Goal: Task Accomplishment & Management: Complete application form

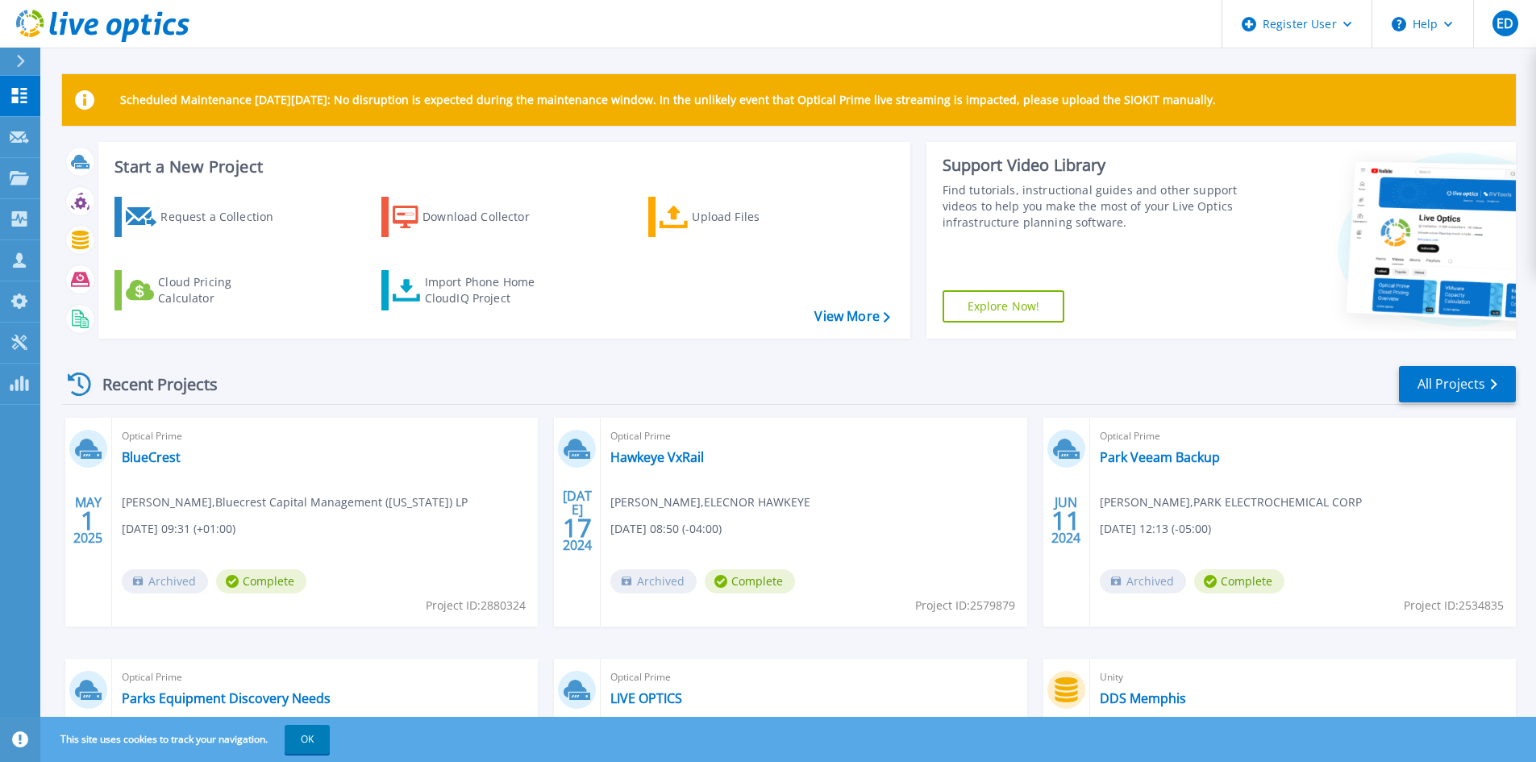
click at [19, 139] on icon at bounding box center [19, 137] width 19 height 12
click at [15, 178] on icon at bounding box center [19, 178] width 19 height 14
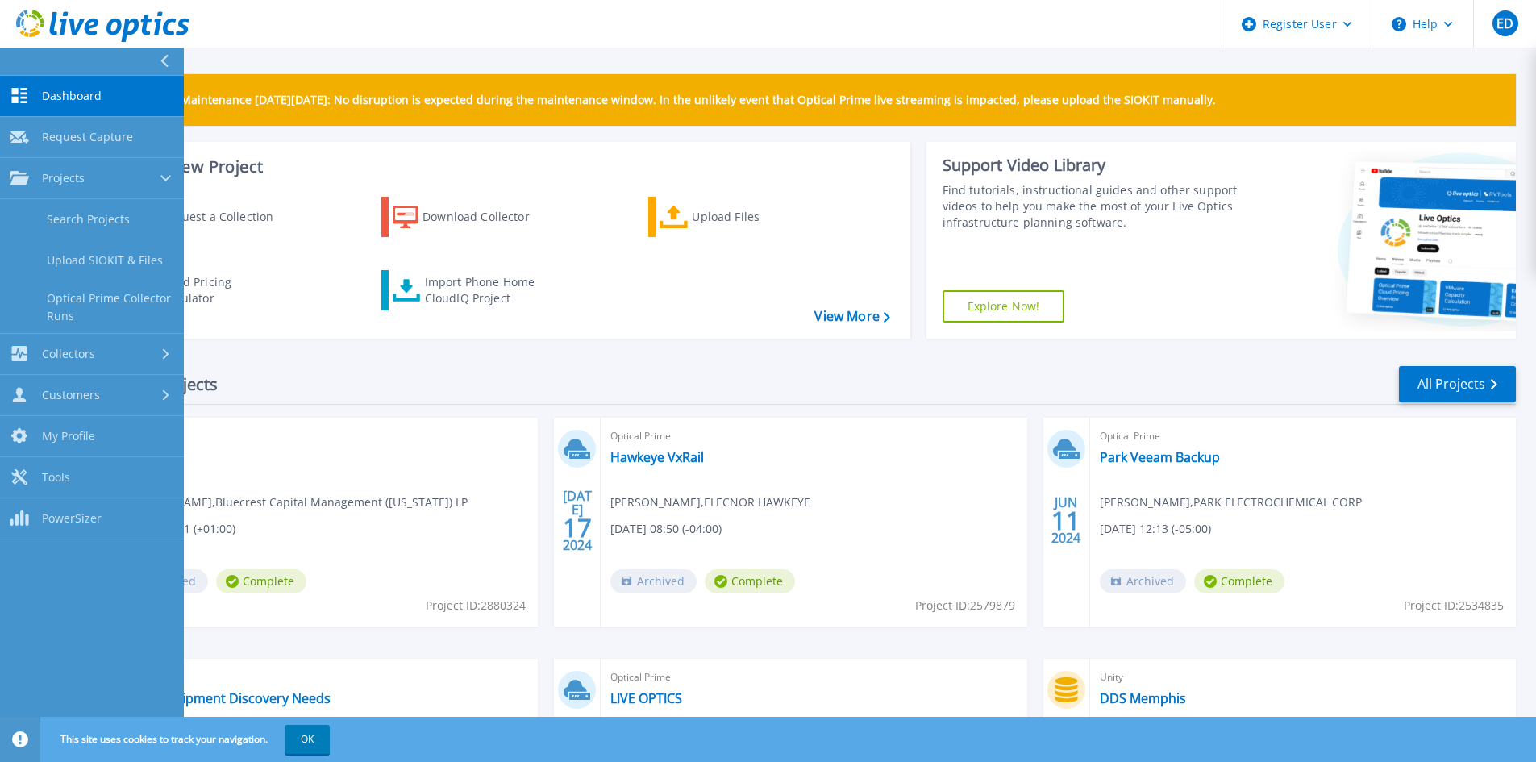
click at [59, 218] on link "Search Projects" at bounding box center [92, 219] width 184 height 41
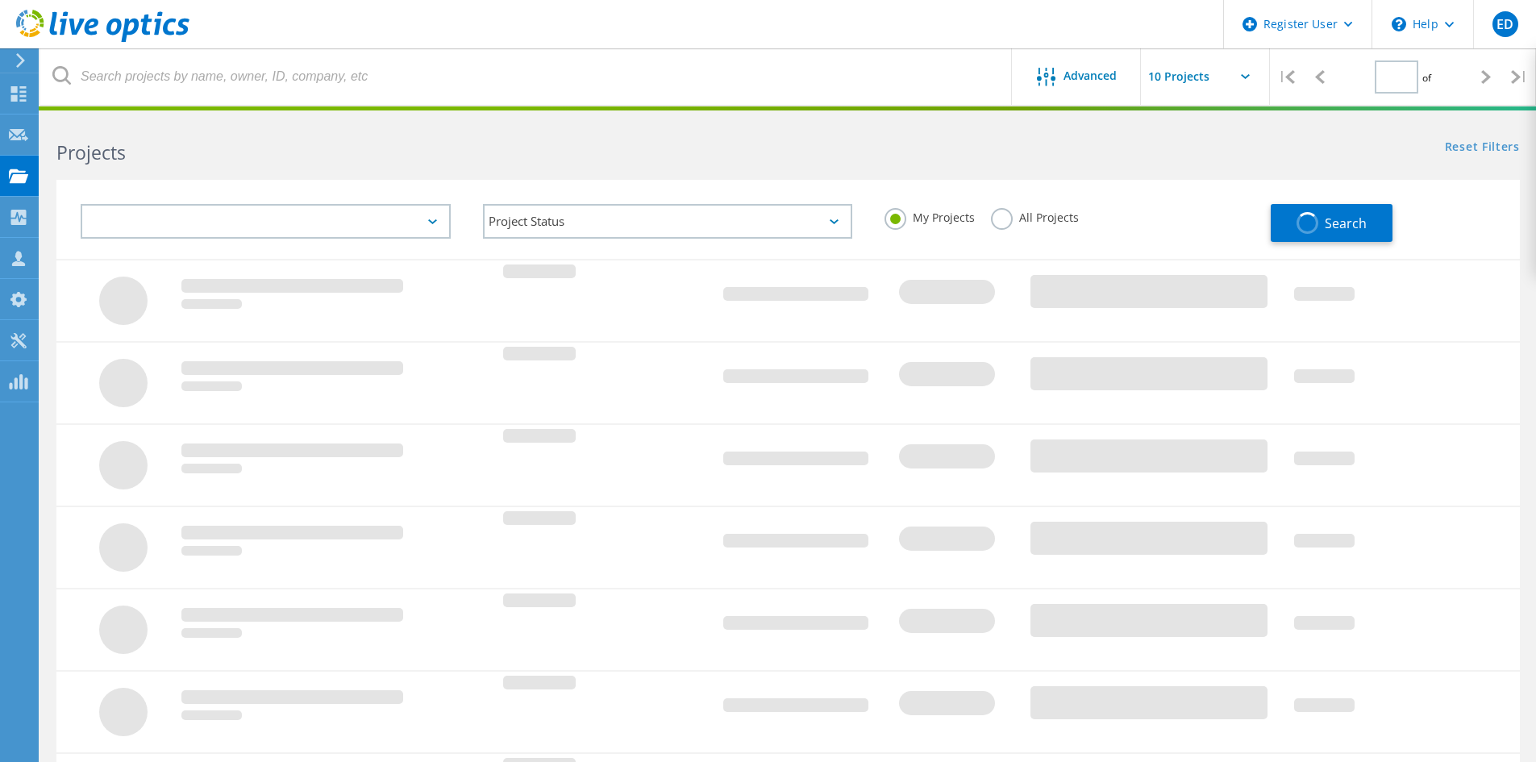
type input "1"
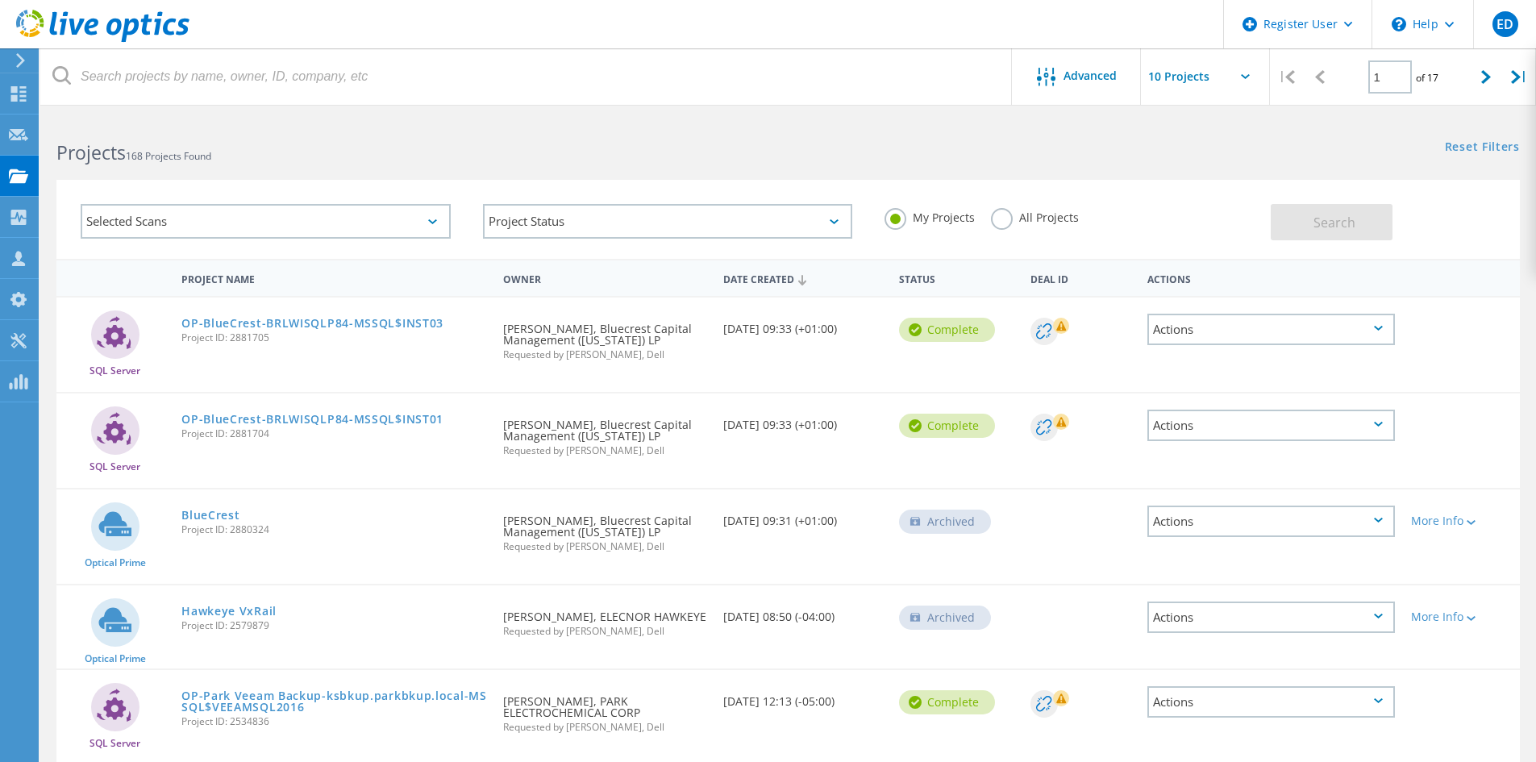
click at [27, 139] on use at bounding box center [18, 134] width 19 height 12
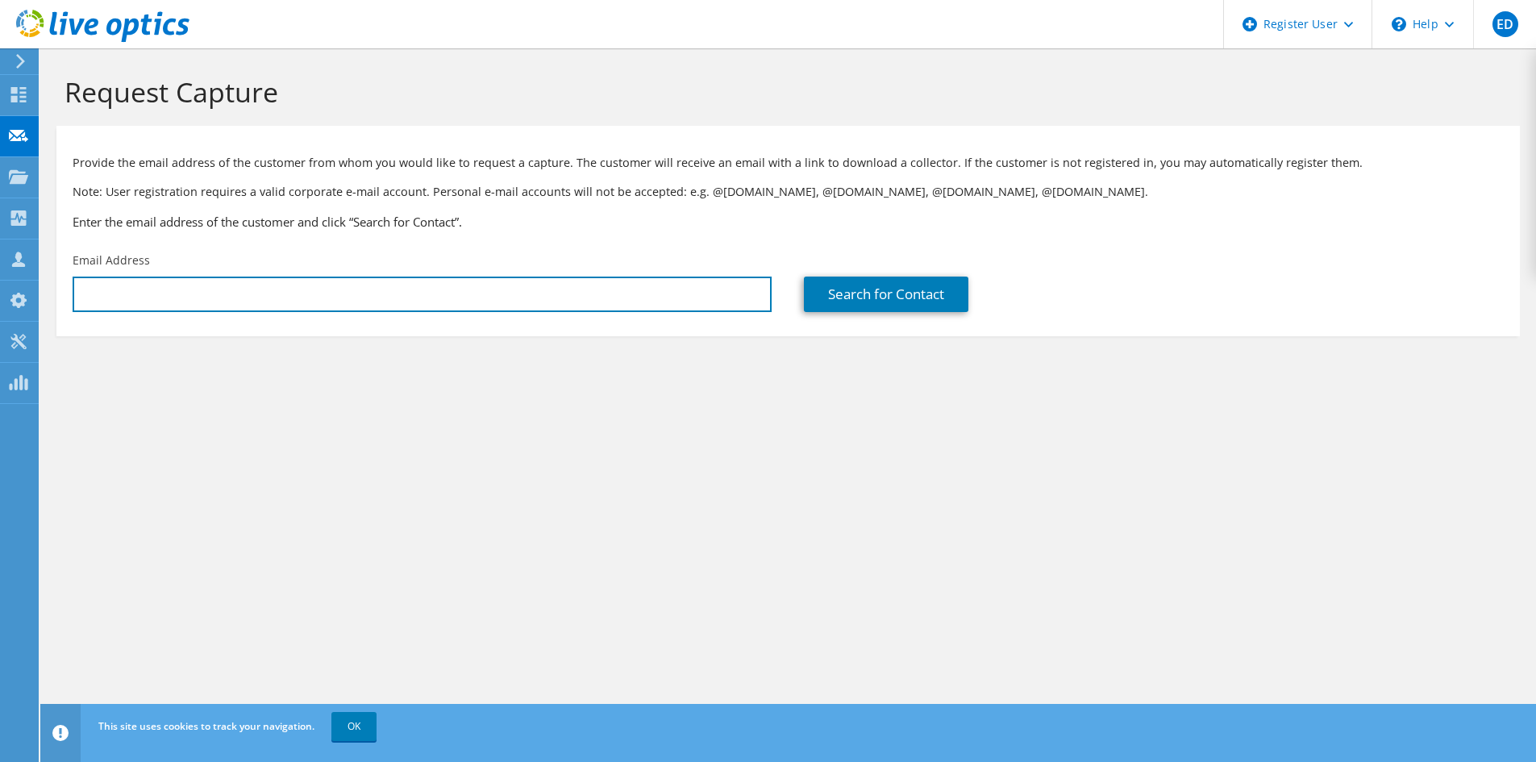
click at [572, 306] on input "text" at bounding box center [422, 293] width 699 height 35
click at [319, 310] on input "text" at bounding box center [422, 293] width 699 height 35
type input "kevin.harris@saks.com"
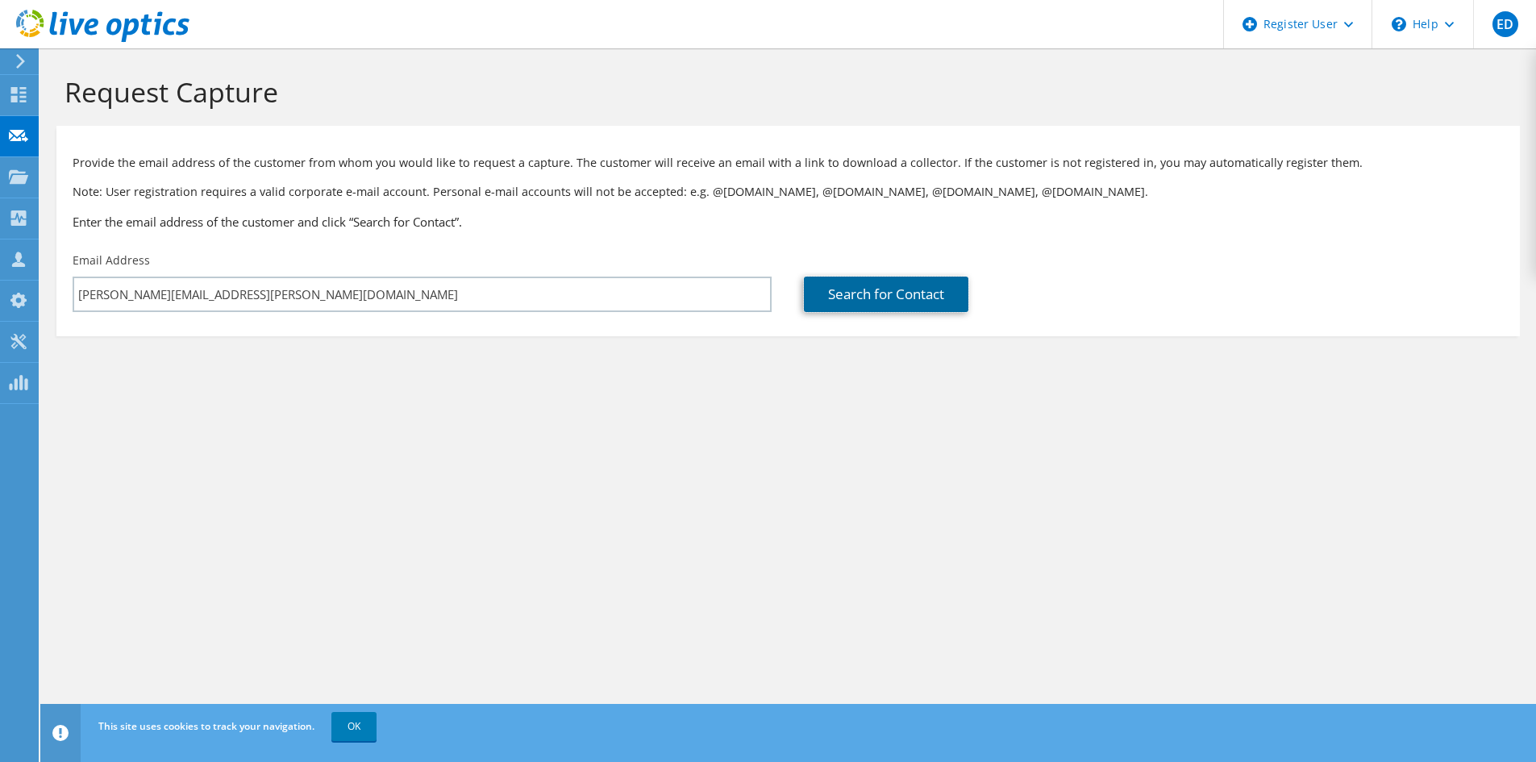
click at [930, 292] on link "Search for Contact" at bounding box center [886, 293] width 164 height 35
type input "Hudson's Bay Trading Company LP"
type input "Kevin"
type input "Harris"
type input "[GEOGRAPHIC_DATA]"
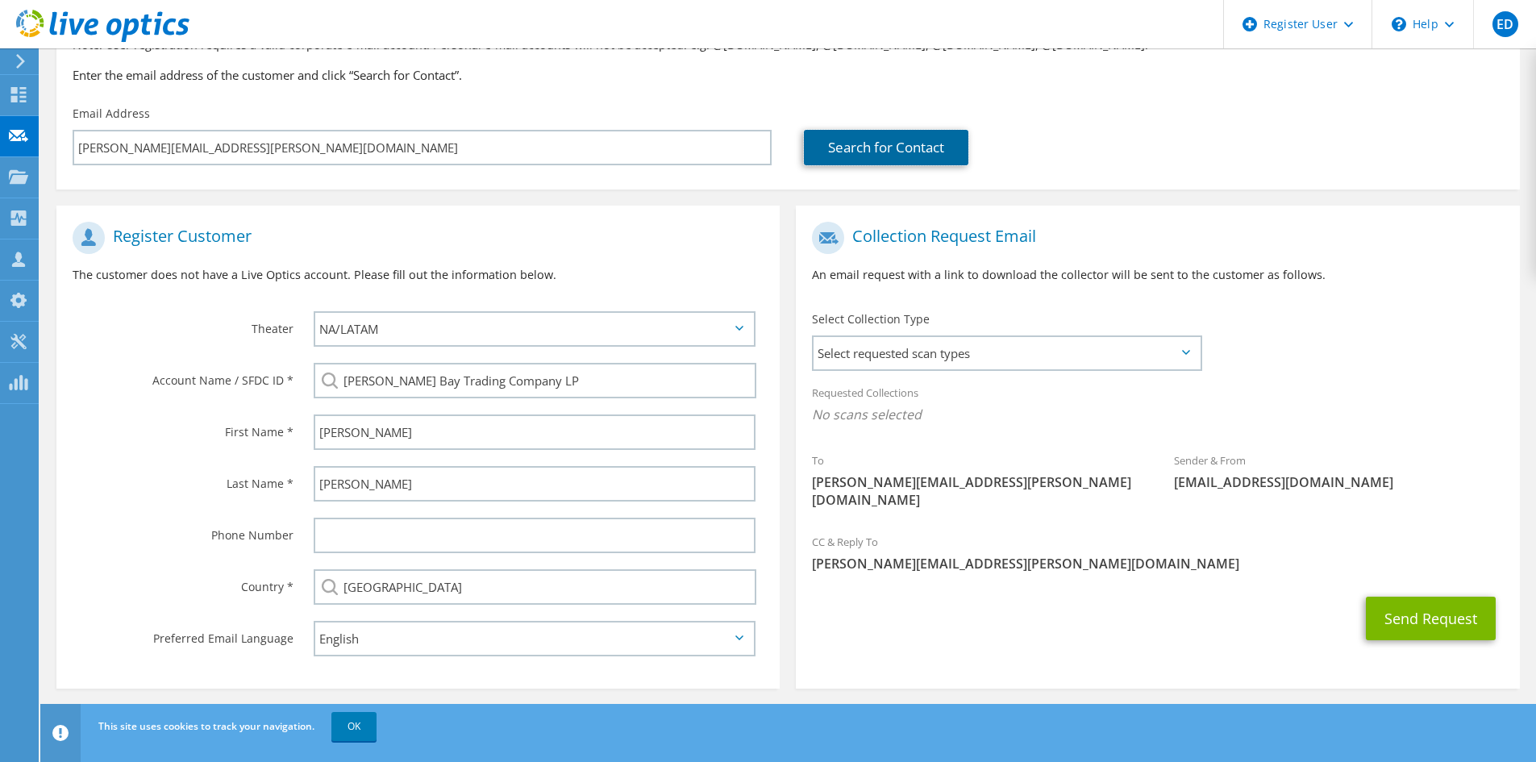
scroll to position [154, 0]
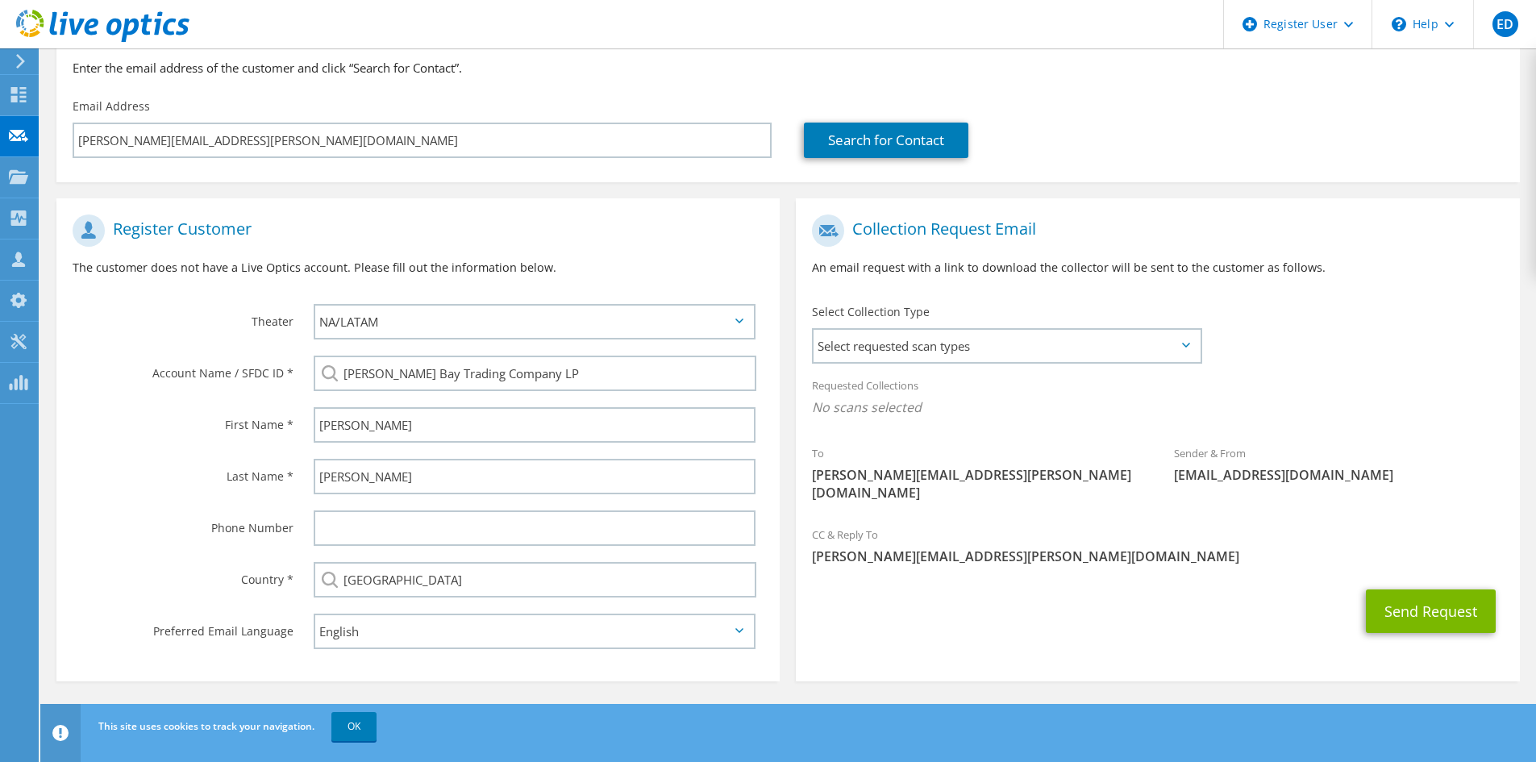
click at [948, 351] on span "Select requested scan types" at bounding box center [1006, 346] width 386 height 32
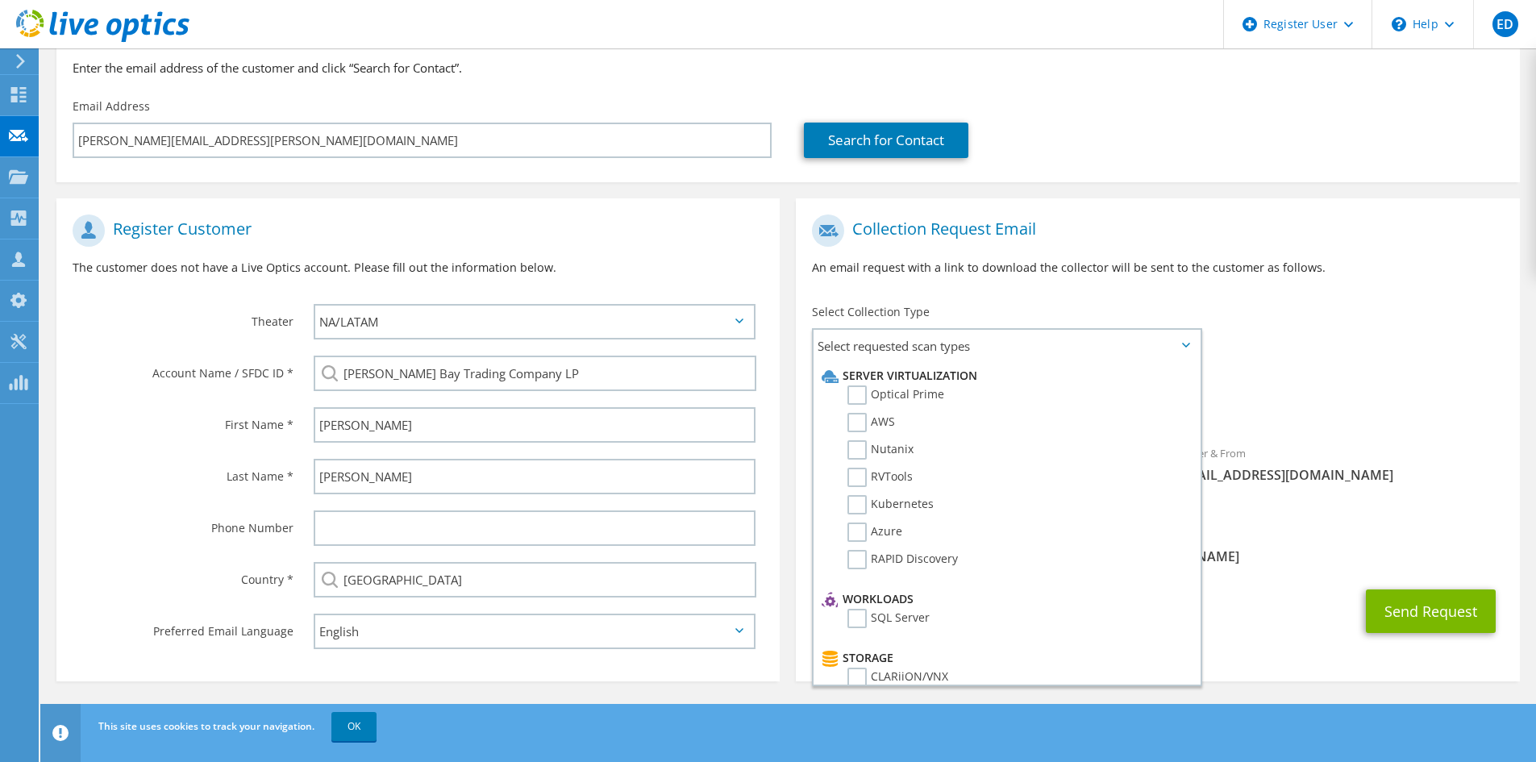
click at [857, 393] on label "Optical Prime" at bounding box center [895, 394] width 97 height 19
click at [0, 0] on input "Optical Prime" at bounding box center [0, 0] width 0 height 0
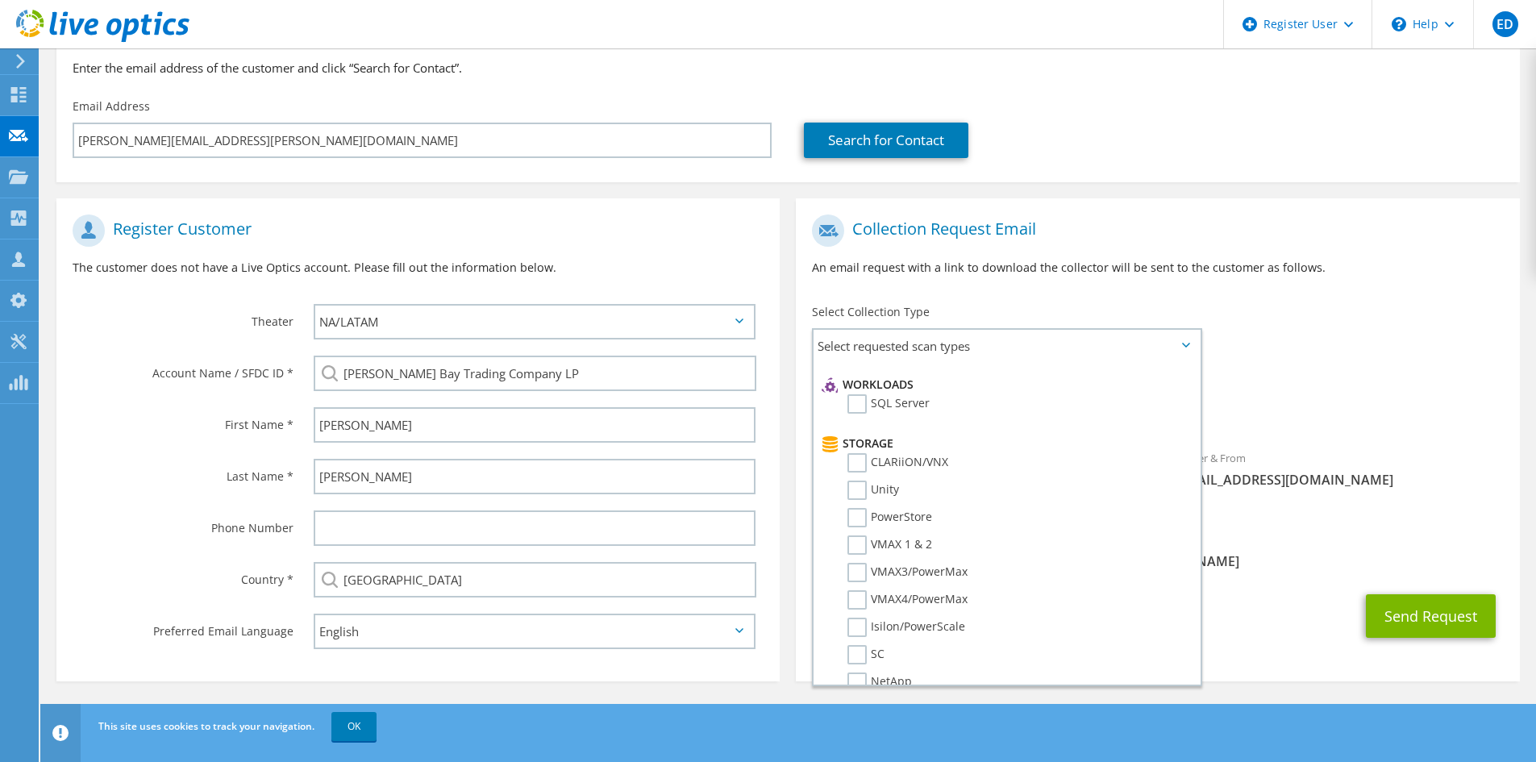
scroll to position [242, 0]
click at [858, 486] on label "PowerStore" at bounding box center [889, 489] width 85 height 19
click at [0, 0] on input "PowerStore" at bounding box center [0, 0] width 0 height 0
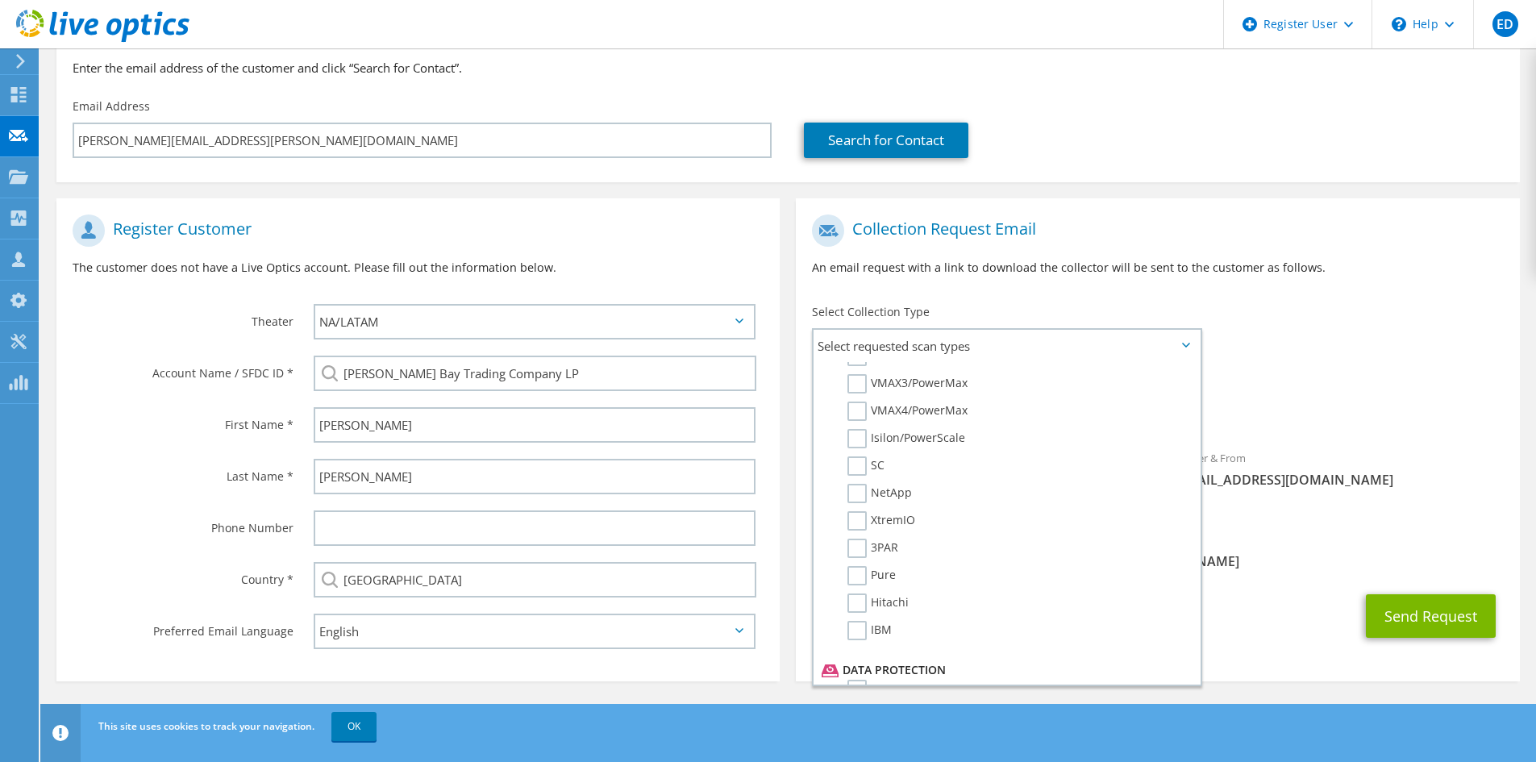
click at [860, 575] on label "Pure" at bounding box center [871, 575] width 48 height 19
click at [0, 0] on input "Pure" at bounding box center [0, 0] width 0 height 0
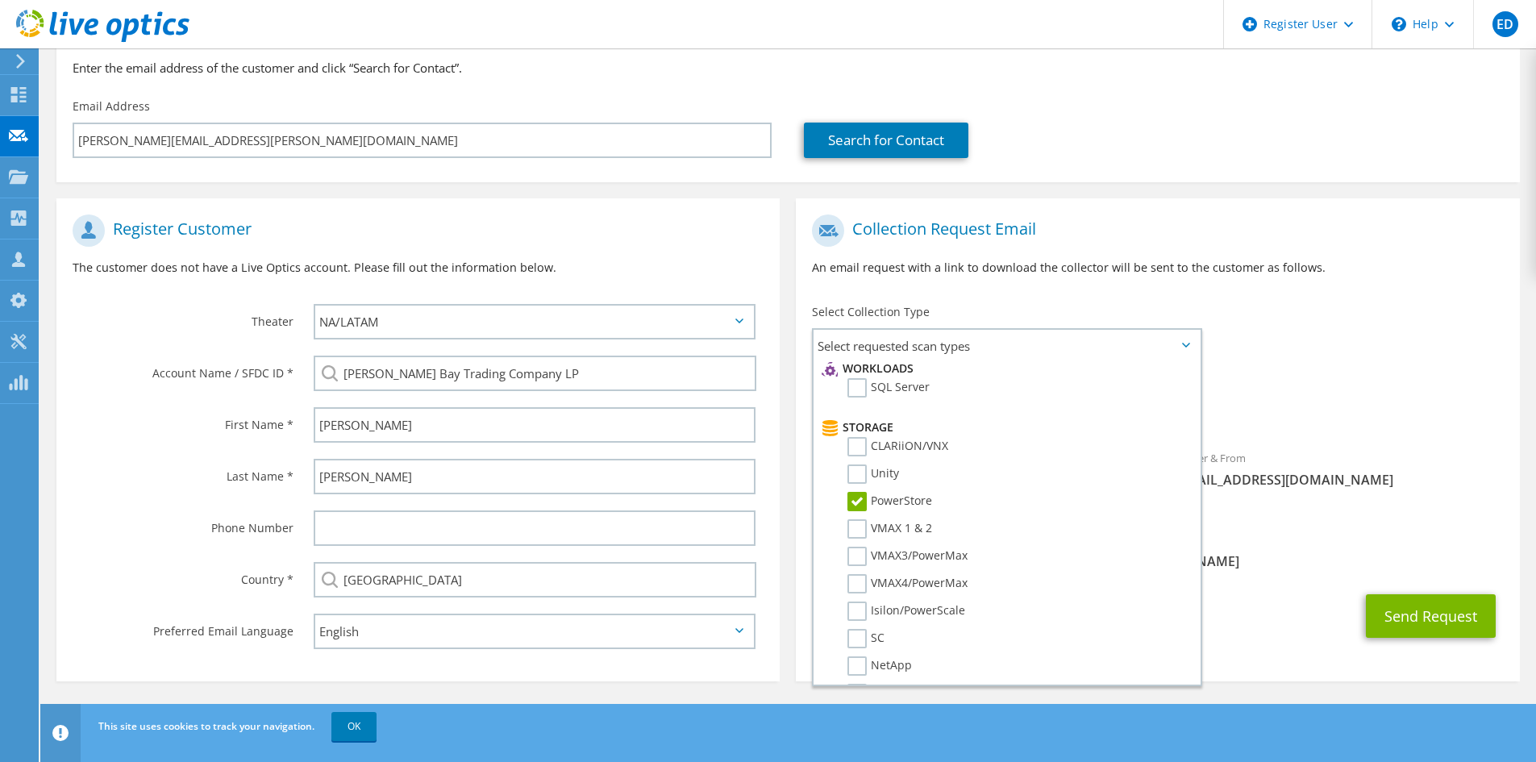
scroll to position [322, 0]
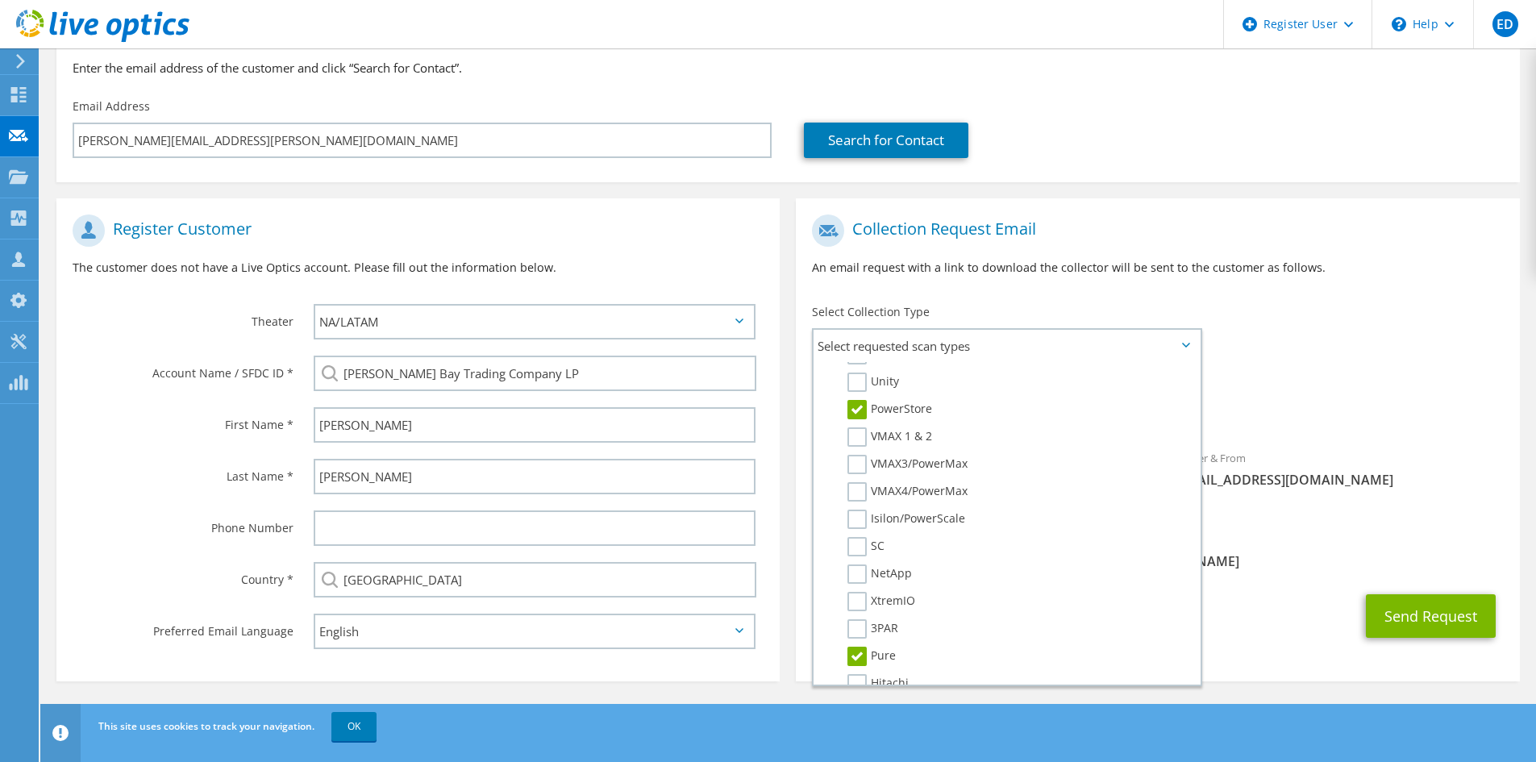
click at [854, 443] on label "VMAX 1 & 2" at bounding box center [889, 436] width 85 height 19
click at [0, 0] on input "VMAX 1 & 2" at bounding box center [0, 0] width 0 height 0
click at [856, 461] on label "VMAX3/PowerMax" at bounding box center [907, 464] width 120 height 19
click at [0, 0] on input "VMAX3/PowerMax" at bounding box center [0, 0] width 0 height 0
click at [850, 486] on label "VMAX4/PowerMax" at bounding box center [907, 491] width 120 height 19
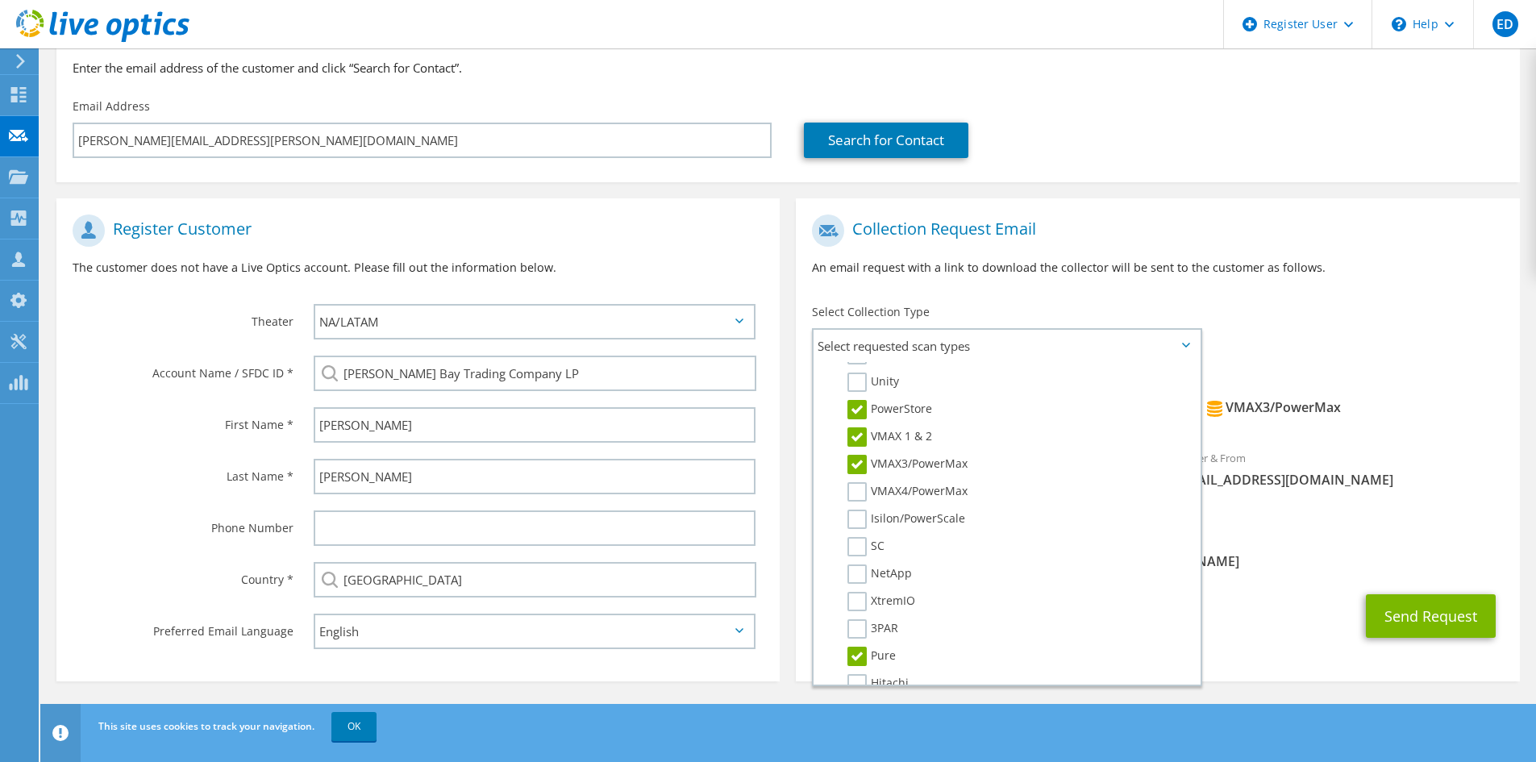
click at [0, 0] on input "VMAX4/PowerMax" at bounding box center [0, 0] width 0 height 0
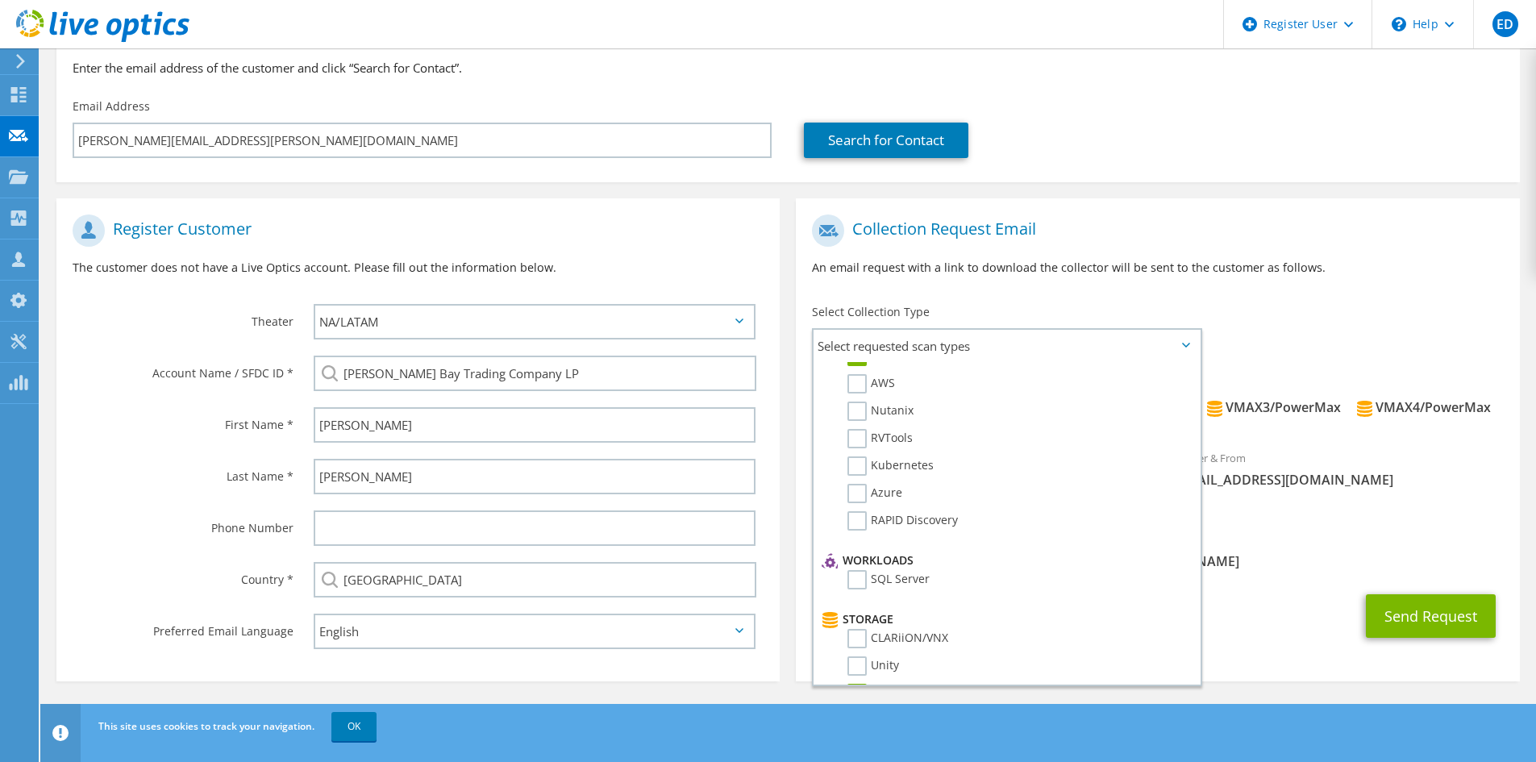
scroll to position [0, 0]
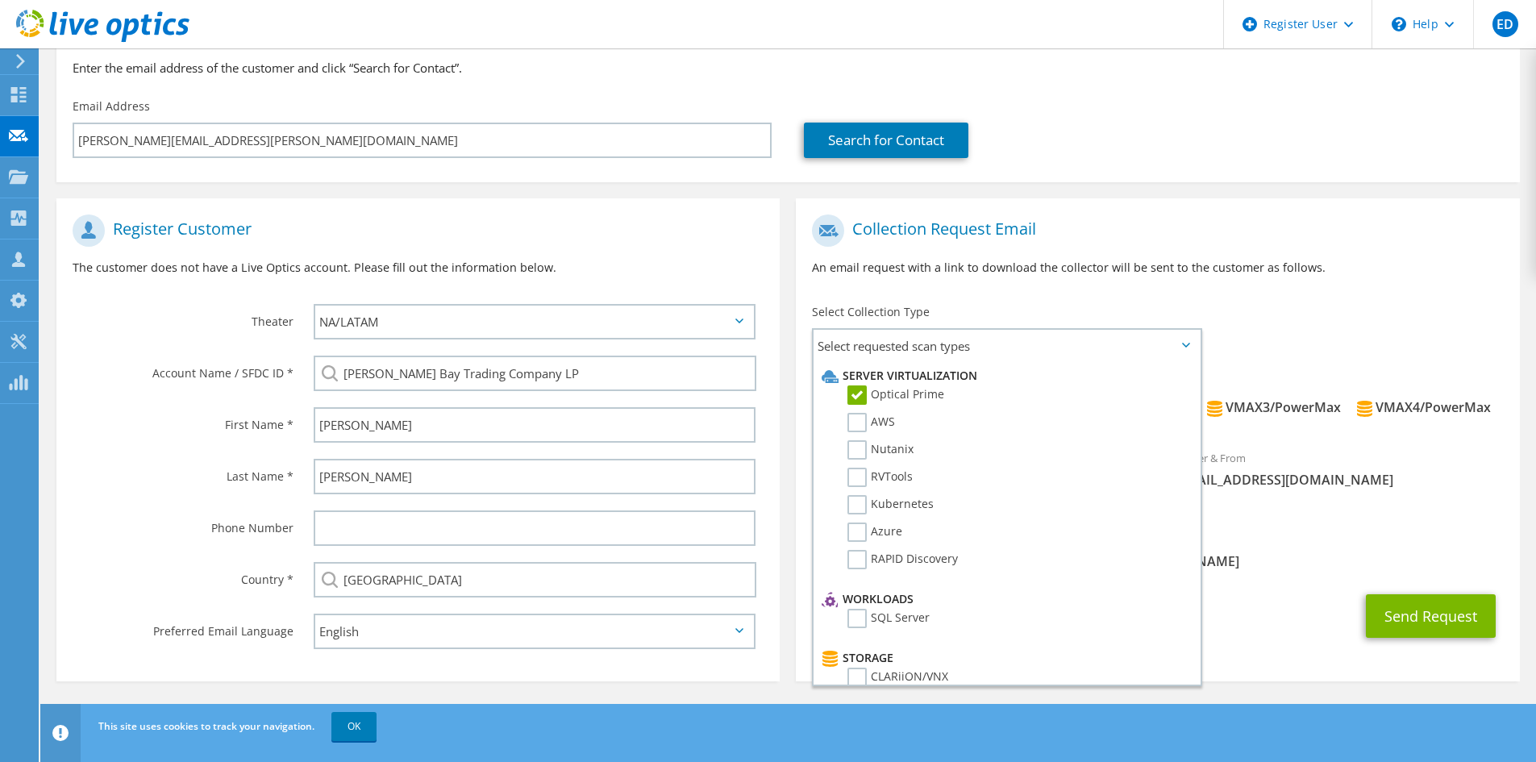
drag, startPoint x: 1055, startPoint y: 90, endPoint x: 1026, endPoint y: 182, distance: 96.4
click at [1055, 90] on div "Search for Contact" at bounding box center [1153, 128] width 731 height 76
